Goal: Information Seeking & Learning: Find specific fact

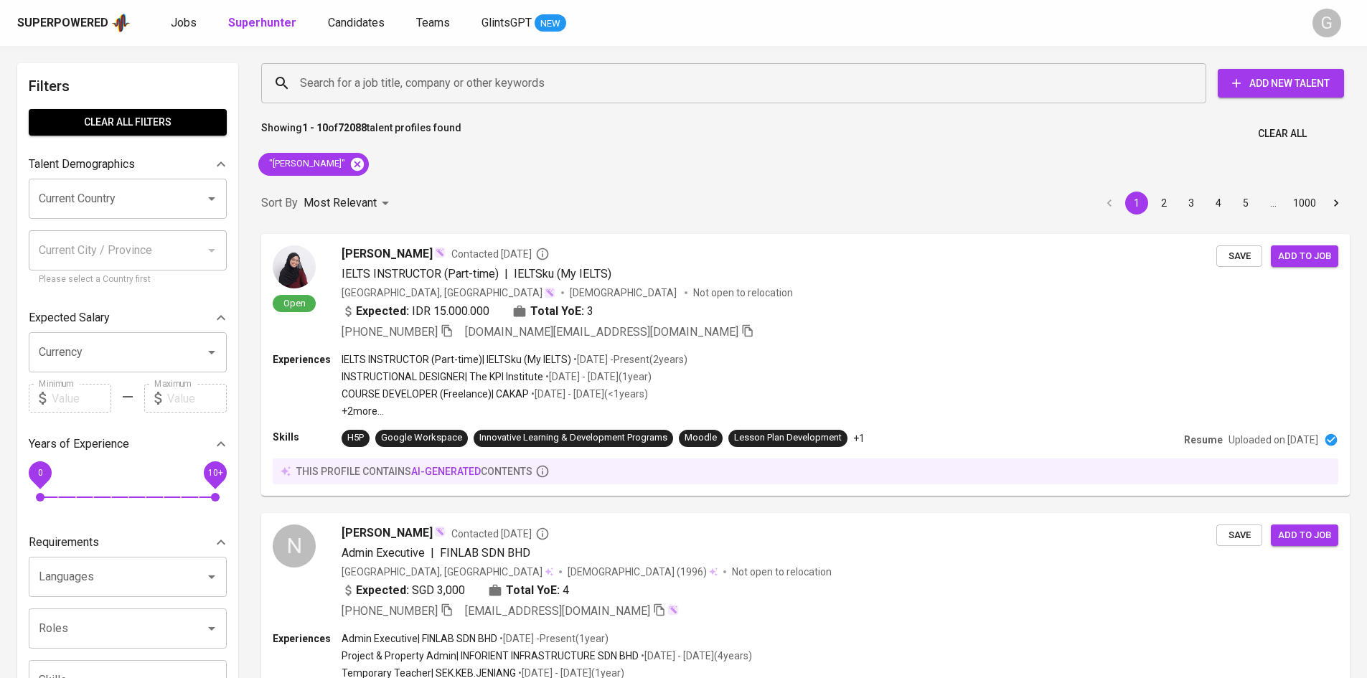
drag, startPoint x: 351, startPoint y: 156, endPoint x: 342, endPoint y: 163, distance: 11.3
click at [342, 163] on div ""[PERSON_NAME]"" at bounding box center [314, 164] width 122 height 34
click at [351, 163] on icon at bounding box center [357, 163] width 13 height 13
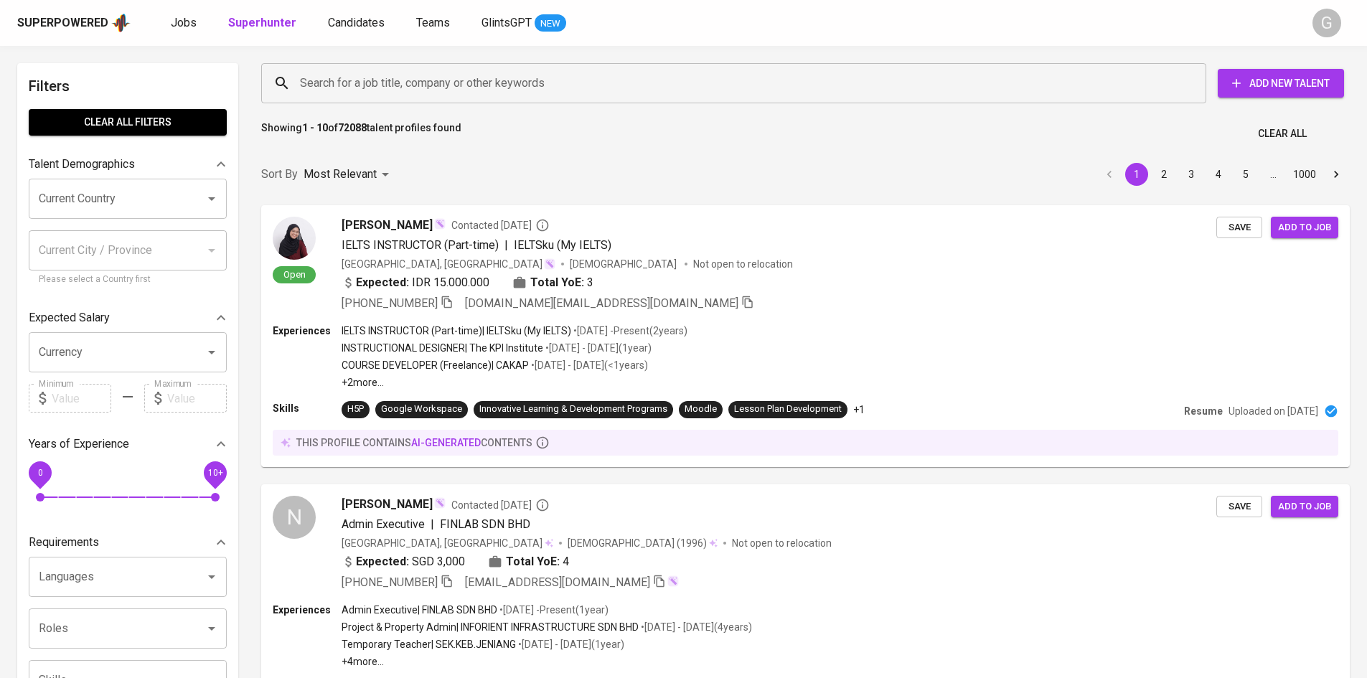
click at [401, 71] on input "Search for a job title, company or other keywords" at bounding box center [737, 83] width 882 height 27
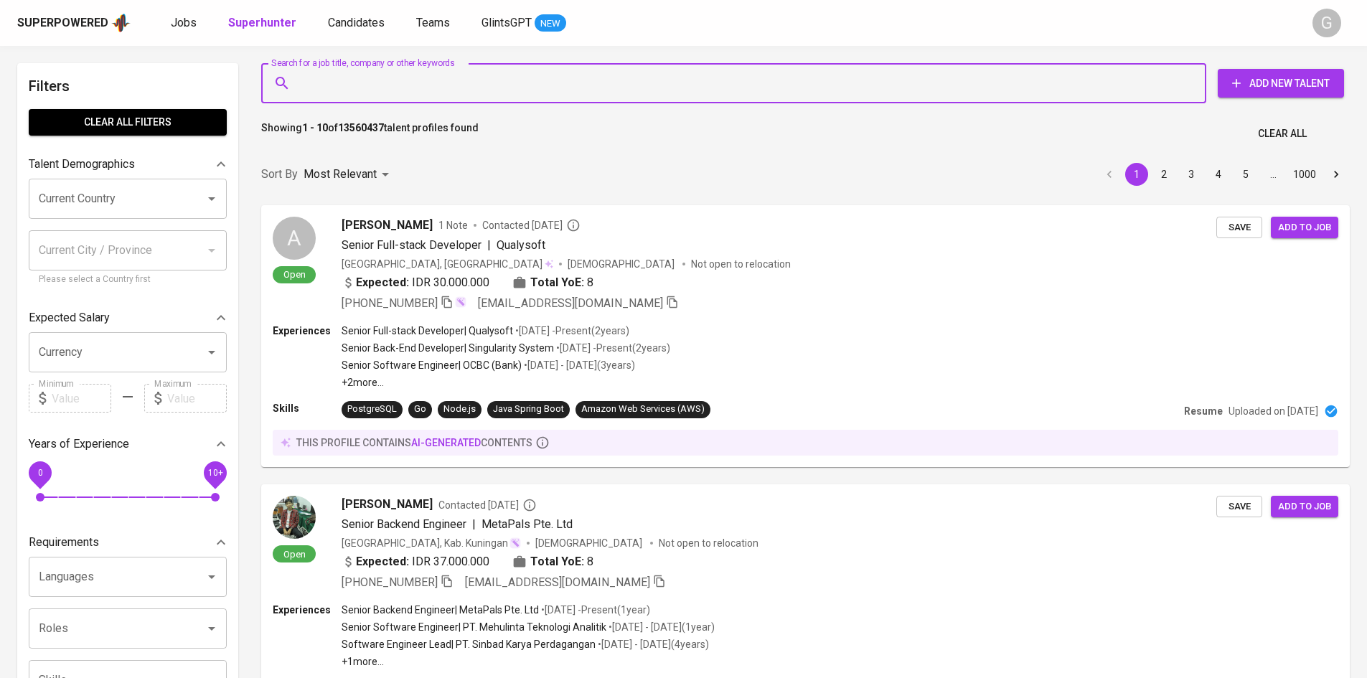
click at [398, 84] on input "Search for a job title, company or other keywords" at bounding box center [737, 83] width 882 height 27
paste input "[EMAIL_ADDRESS][DOMAIN_NAME]"
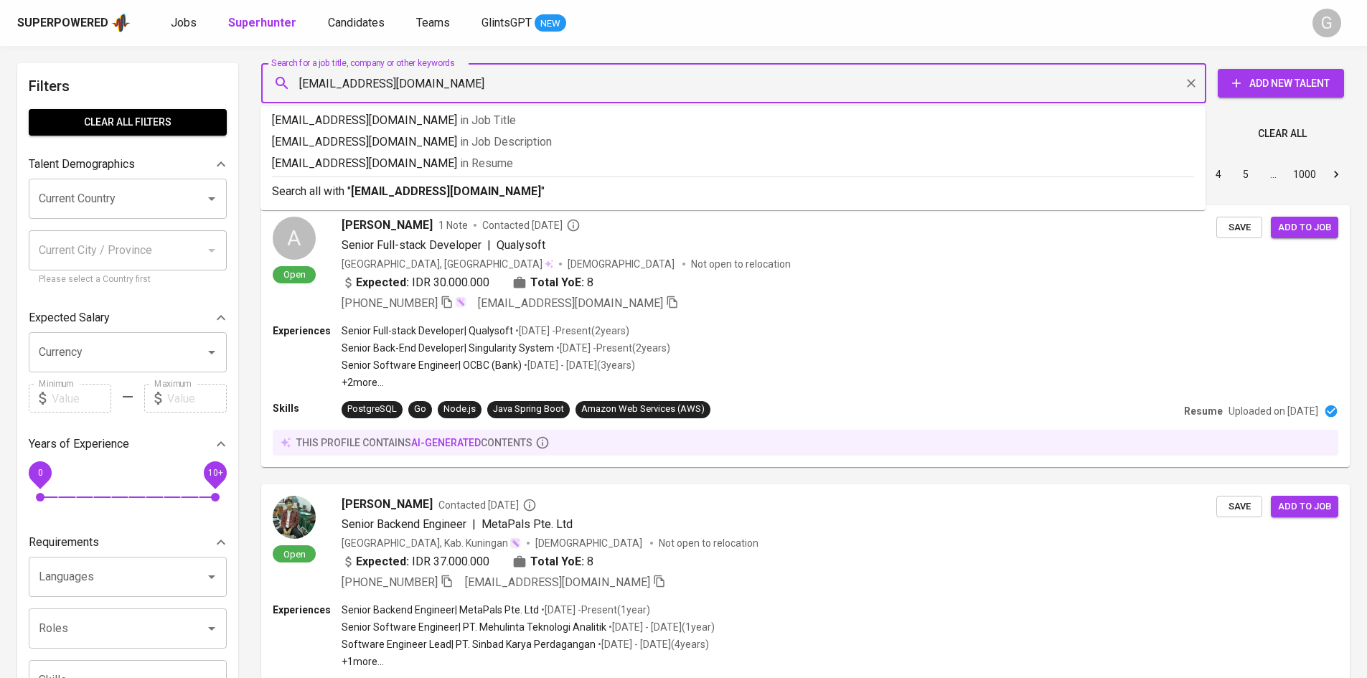
type input "[EMAIL_ADDRESS][DOMAIN_NAME]"
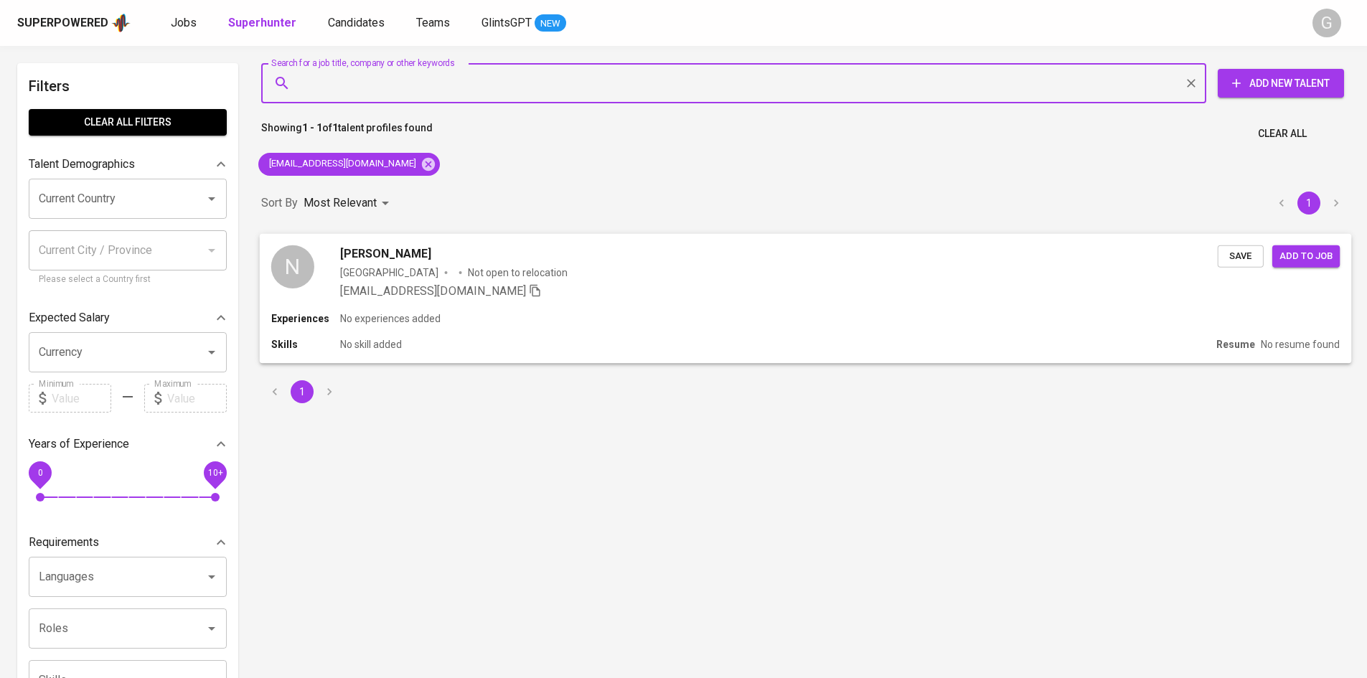
click at [609, 276] on div "Indonesia Not open to relocation" at bounding box center [779, 272] width 878 height 14
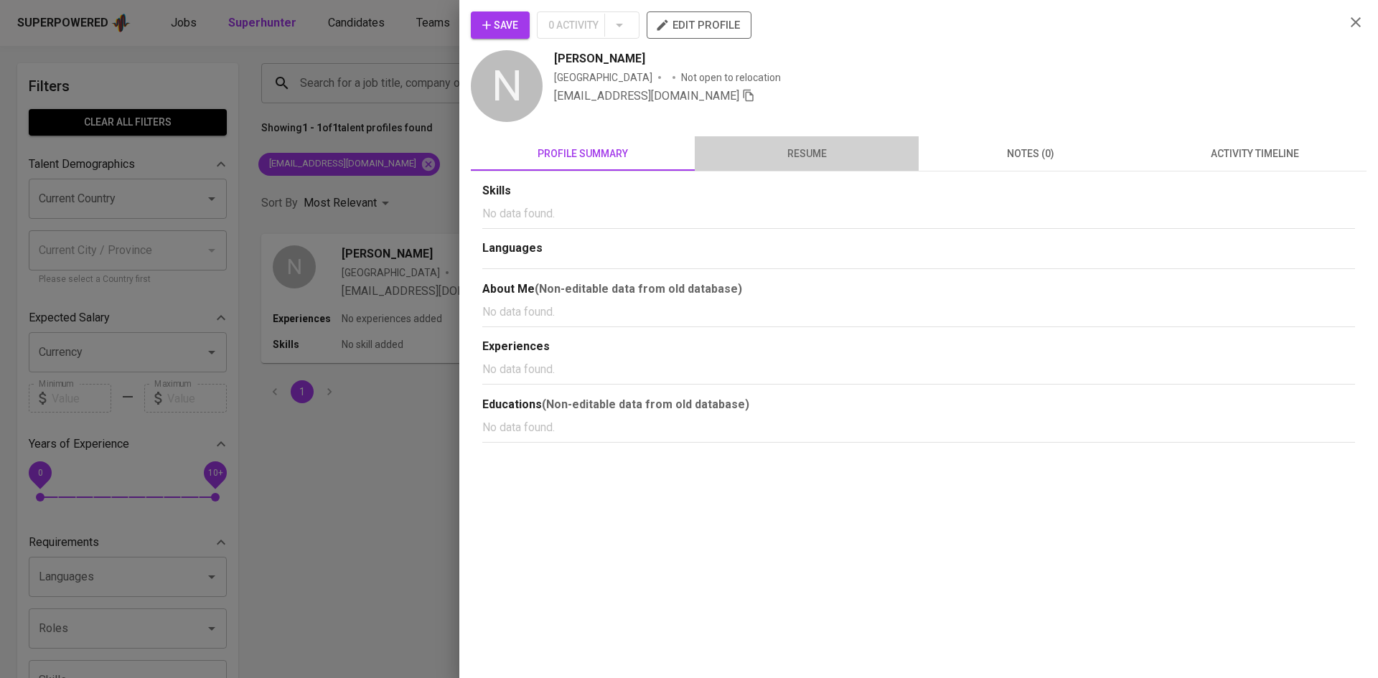
click at [803, 154] on span "resume" at bounding box center [806, 154] width 207 height 18
